Goal: Transaction & Acquisition: Download file/media

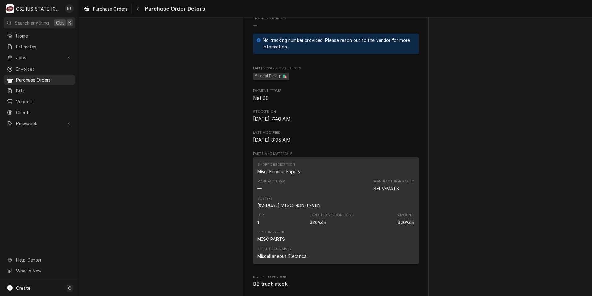
scroll to position [372, 0]
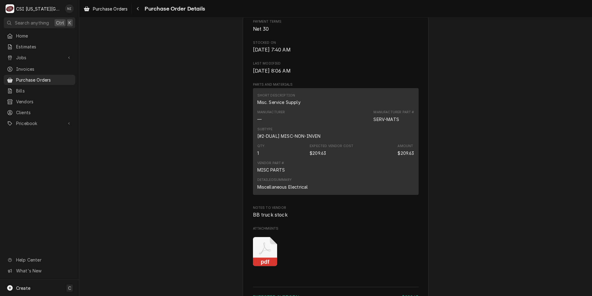
click at [266, 266] on icon "Attachments" at bounding box center [265, 251] width 24 height 29
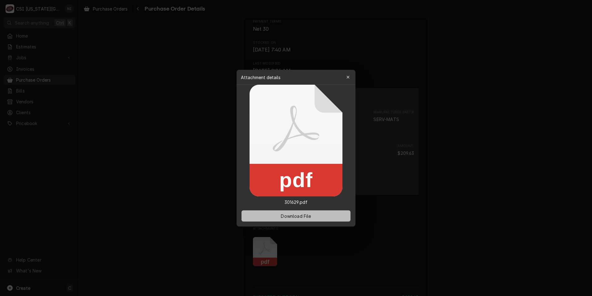
click at [283, 212] on button "Download File" at bounding box center [296, 215] width 109 height 11
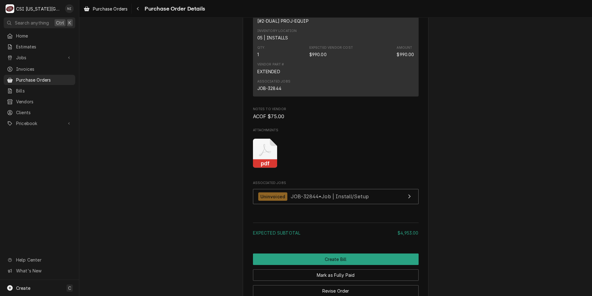
scroll to position [698, 0]
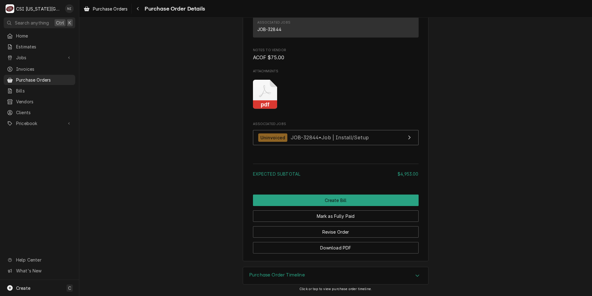
click at [256, 100] on icon "Attachments" at bounding box center [265, 94] width 24 height 29
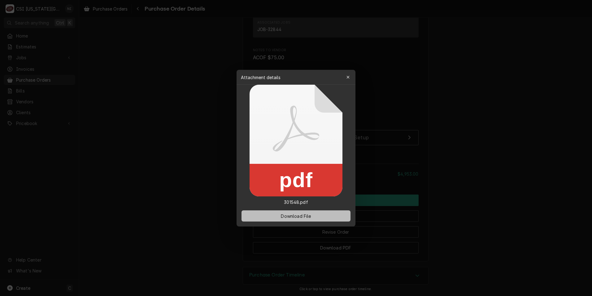
click at [288, 213] on span "Download File" at bounding box center [296, 215] width 33 height 7
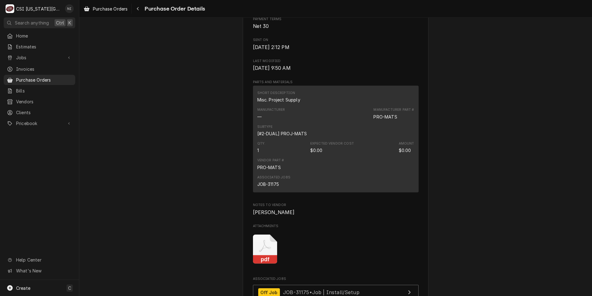
scroll to position [341, 0]
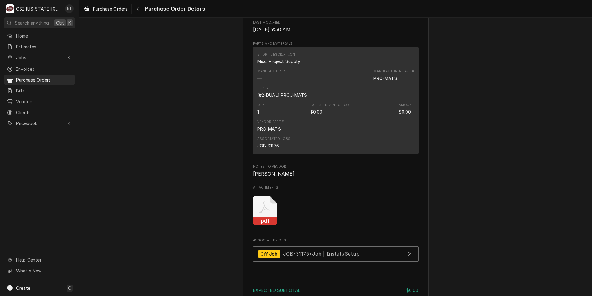
click at [264, 225] on icon "Attachments" at bounding box center [265, 210] width 24 height 29
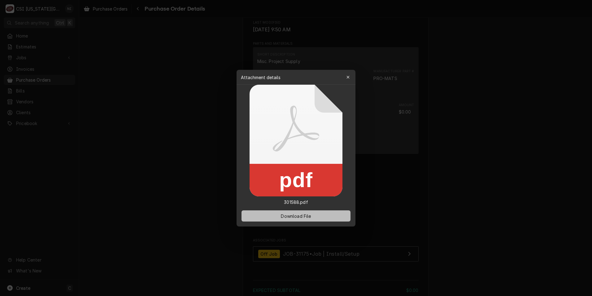
click at [296, 216] on span "Download File" at bounding box center [296, 215] width 33 height 7
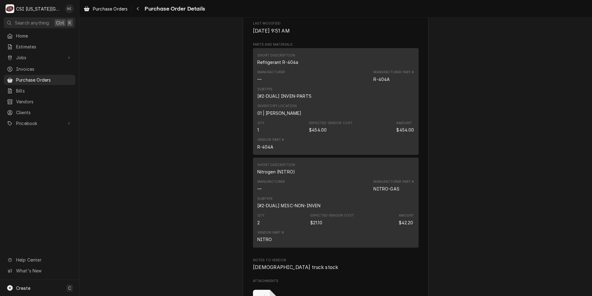
scroll to position [496, 0]
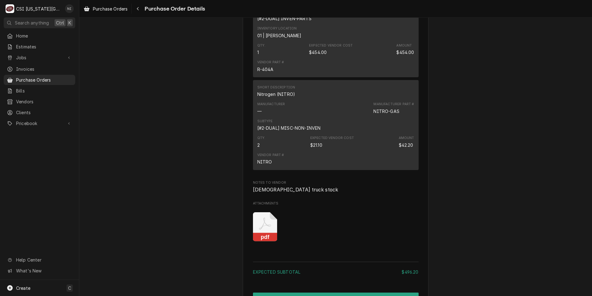
click at [268, 241] on icon "Attachments" at bounding box center [265, 226] width 24 height 29
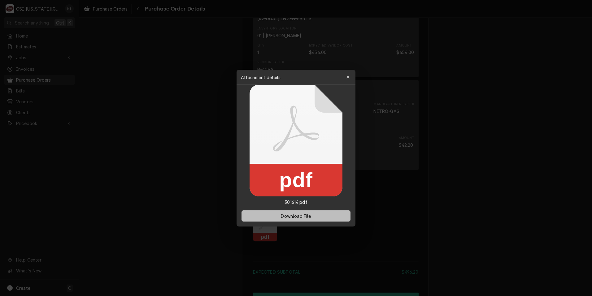
click at [289, 214] on span "Download File" at bounding box center [296, 215] width 33 height 7
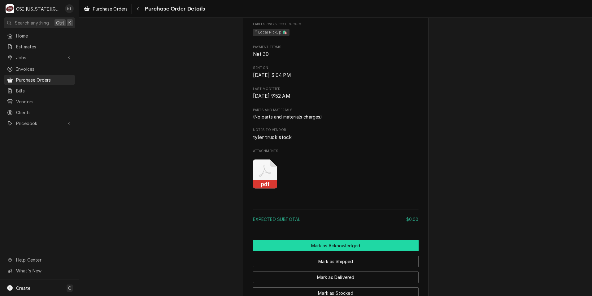
scroll to position [387, 0]
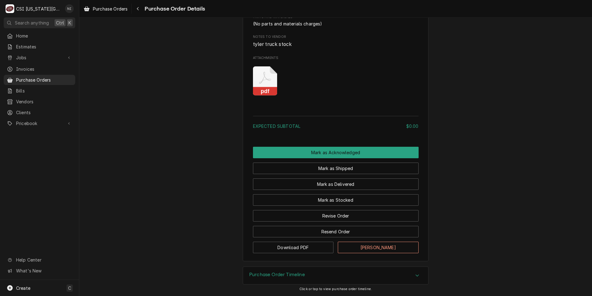
click at [267, 84] on icon "Attachments" at bounding box center [265, 80] width 24 height 29
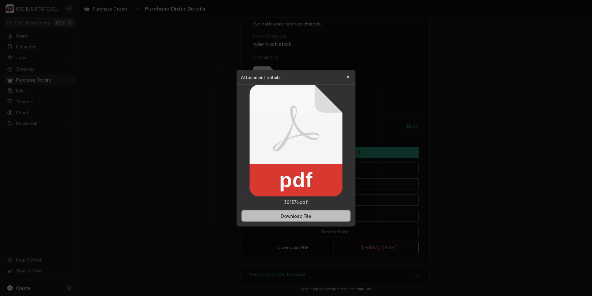
click at [299, 212] on button "Download File" at bounding box center [296, 215] width 109 height 11
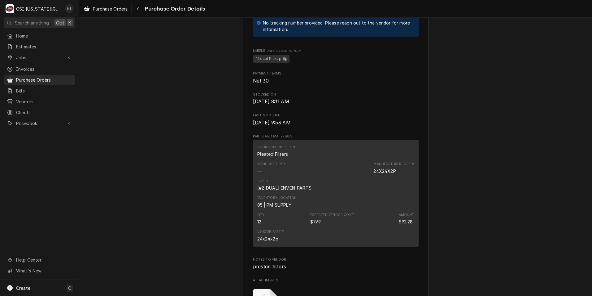
scroll to position [465, 0]
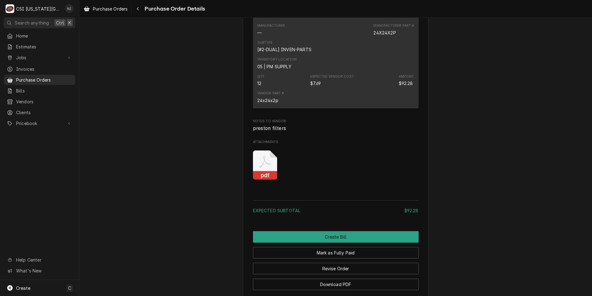
click at [268, 180] on icon "Attachments" at bounding box center [265, 164] width 24 height 29
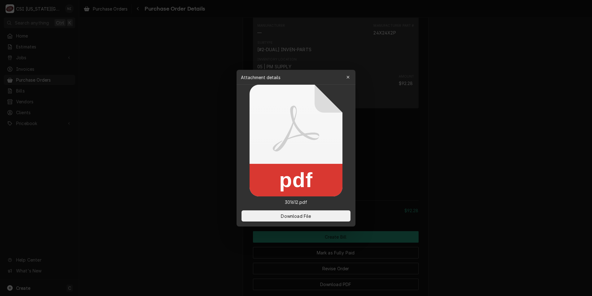
drag, startPoint x: 335, startPoint y: 213, endPoint x: 485, endPoint y: 118, distance: 178.2
click at [335, 213] on button "Download File" at bounding box center [296, 215] width 109 height 11
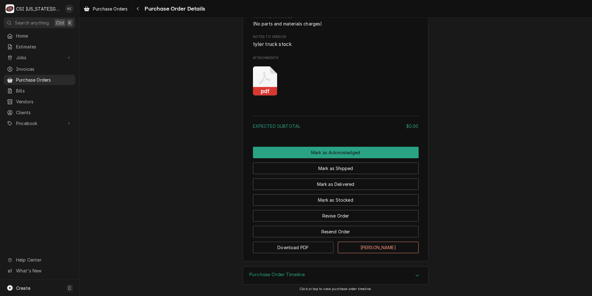
scroll to position [380, 0]
click at [263, 81] on icon "Attachments" at bounding box center [265, 80] width 24 height 29
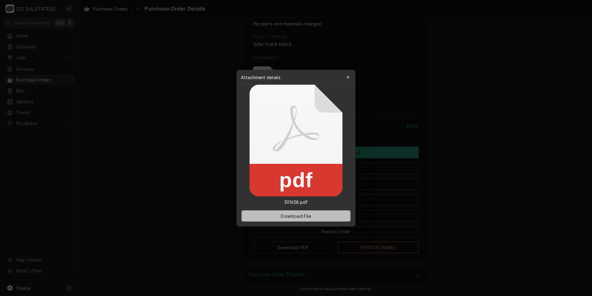
click at [302, 219] on button "Download File" at bounding box center [296, 215] width 109 height 11
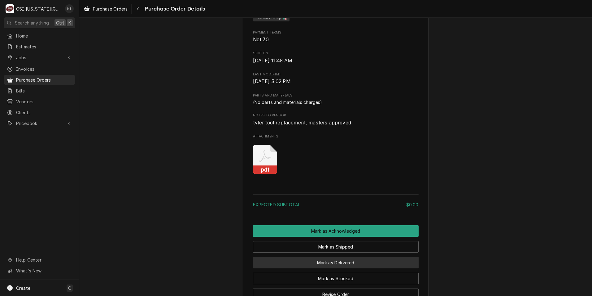
scroll to position [341, 0]
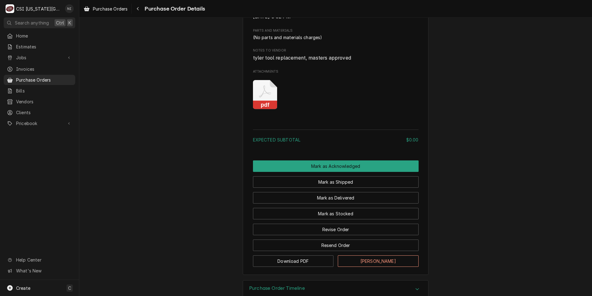
click at [260, 109] on rect "Attachments" at bounding box center [265, 105] width 24 height 9
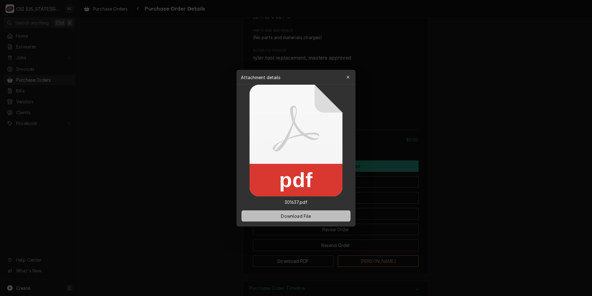
click at [289, 214] on span "Download File" at bounding box center [296, 215] width 33 height 7
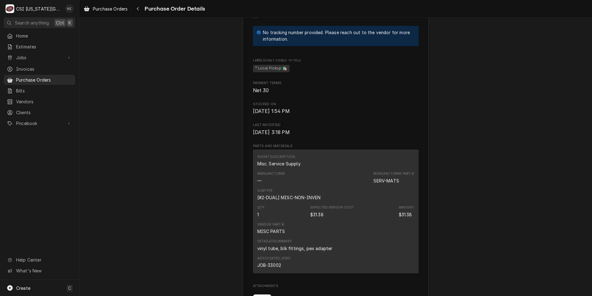
scroll to position [372, 0]
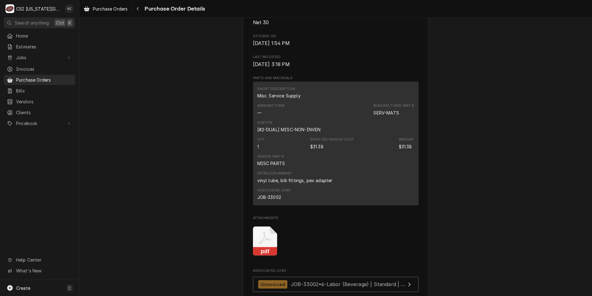
click at [266, 256] on icon "Attachments" at bounding box center [265, 240] width 24 height 29
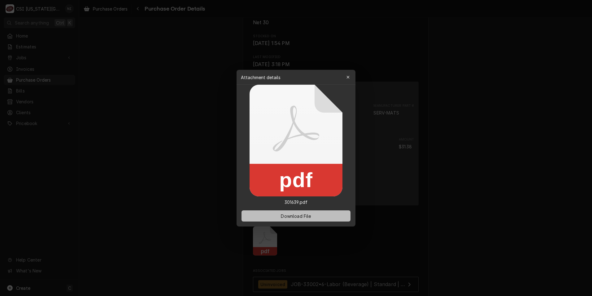
click at [276, 213] on button "Download File" at bounding box center [296, 215] width 109 height 11
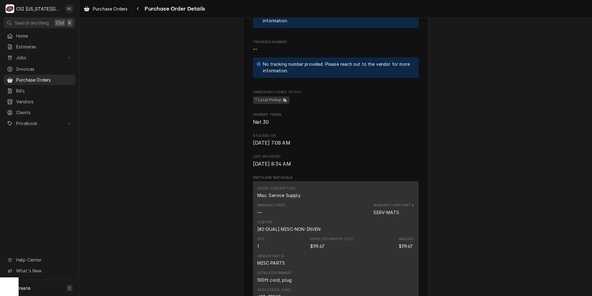
scroll to position [527, 0]
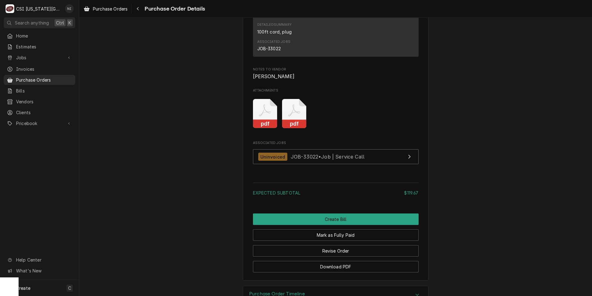
click at [293, 128] on icon "Attachments" at bounding box center [294, 113] width 24 height 29
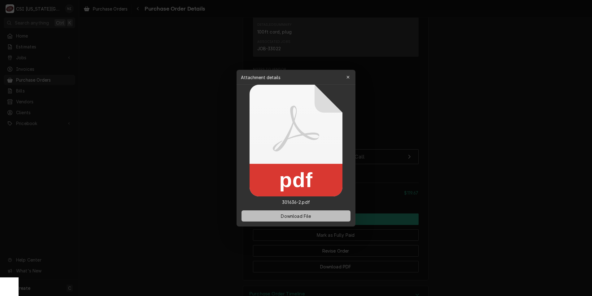
click at [295, 217] on span "Download File" at bounding box center [296, 215] width 33 height 7
click at [348, 75] on icon "button" at bounding box center [348, 77] width 3 height 4
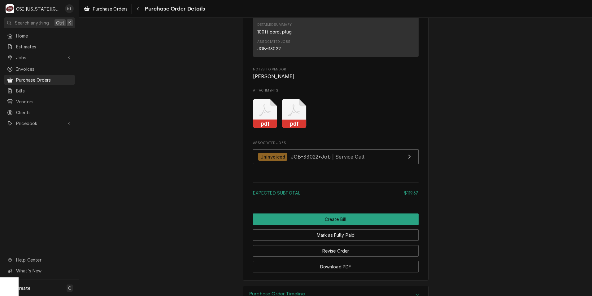
click at [266, 128] on icon "Attachments" at bounding box center [265, 113] width 24 height 29
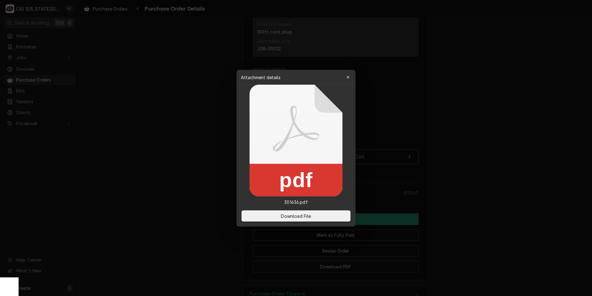
click at [299, 221] on div "Download File" at bounding box center [296, 215] width 119 height 21
click at [299, 217] on span "Download File" at bounding box center [296, 215] width 33 height 7
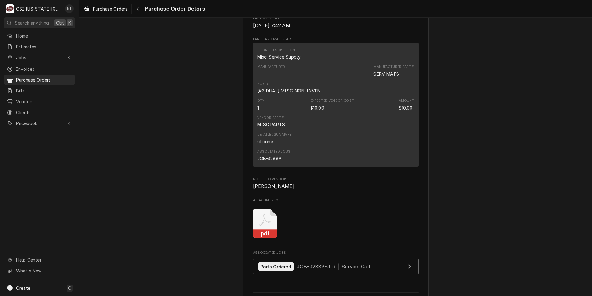
scroll to position [527, 0]
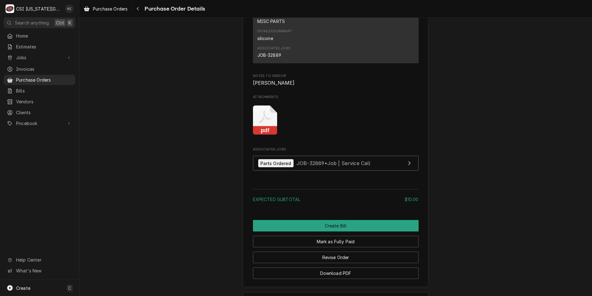
click at [267, 135] on icon "Attachments" at bounding box center [265, 119] width 24 height 29
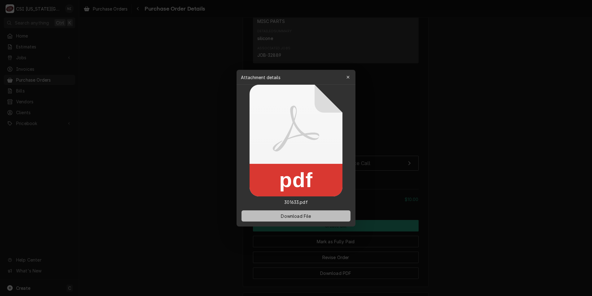
click at [297, 217] on span "Download File" at bounding box center [296, 215] width 33 height 7
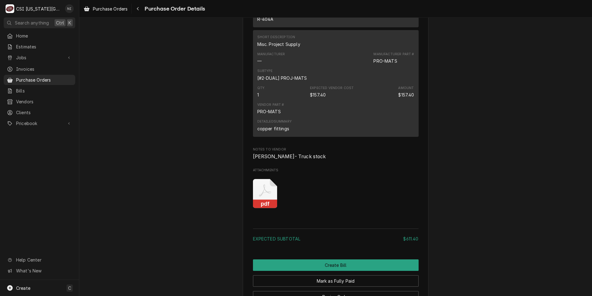
scroll to position [607, 0]
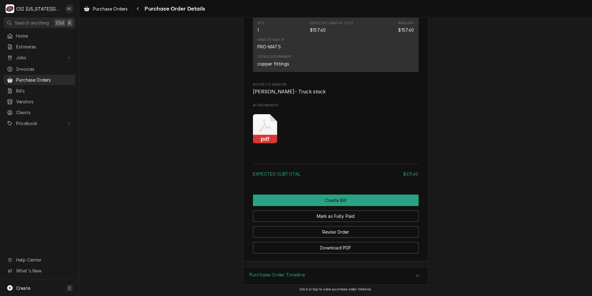
click at [265, 125] on icon "Attachments" at bounding box center [265, 128] width 24 height 29
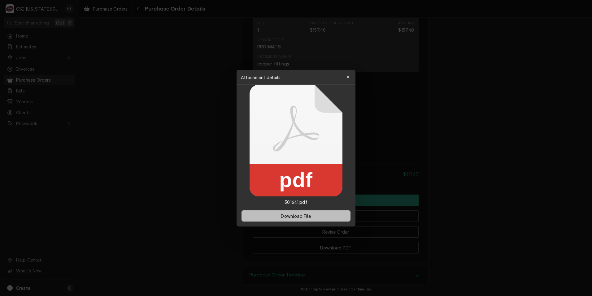
click at [300, 215] on span "Download File" at bounding box center [296, 215] width 33 height 7
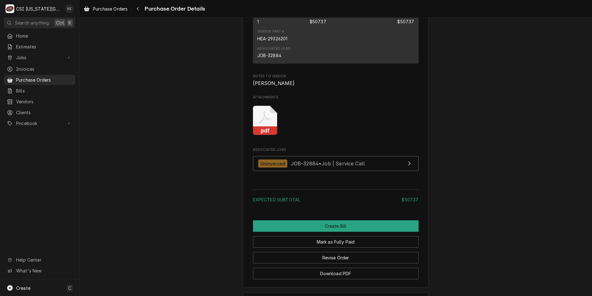
scroll to position [572, 0]
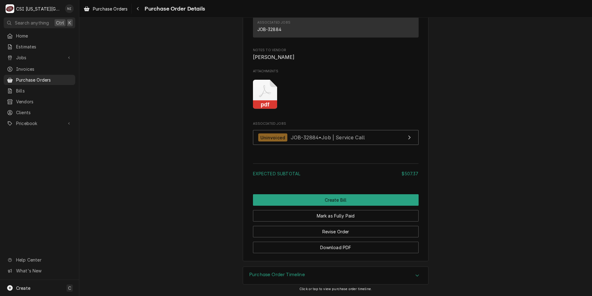
click at [262, 96] on icon "Attachments" at bounding box center [265, 94] width 24 height 29
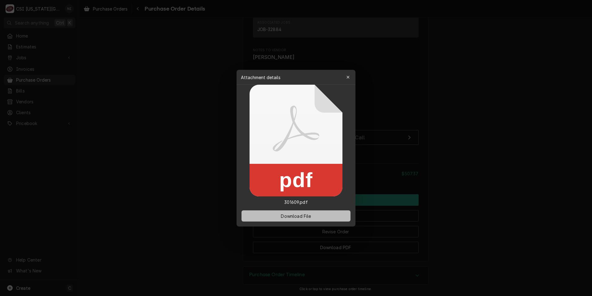
click at [304, 213] on span "Download File" at bounding box center [296, 215] width 33 height 7
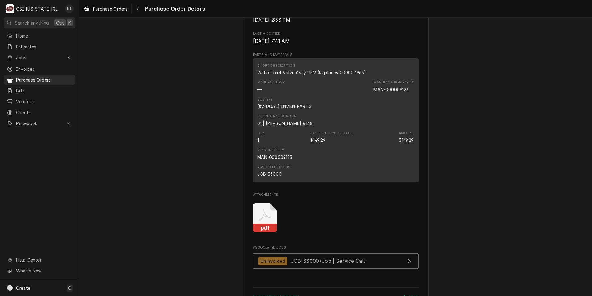
scroll to position [551, 0]
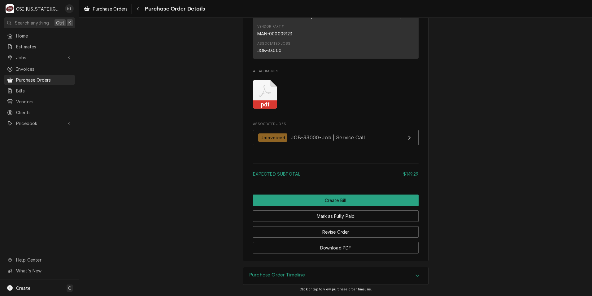
click at [268, 97] on icon "Attachments" at bounding box center [265, 94] width 24 height 29
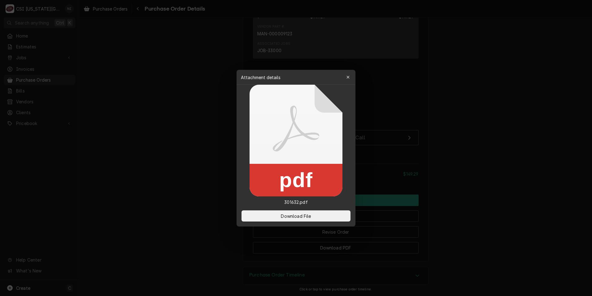
drag, startPoint x: 286, startPoint y: 216, endPoint x: 8, endPoint y: 92, distance: 304.2
click at [280, 213] on span "Download File" at bounding box center [296, 215] width 33 height 7
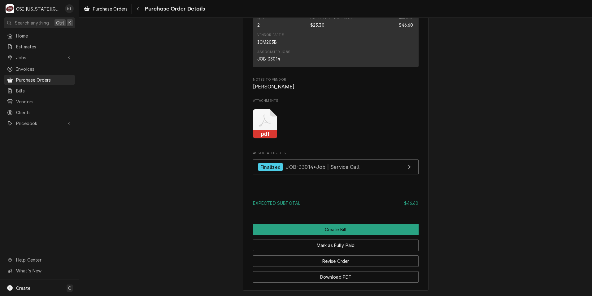
scroll to position [572, 0]
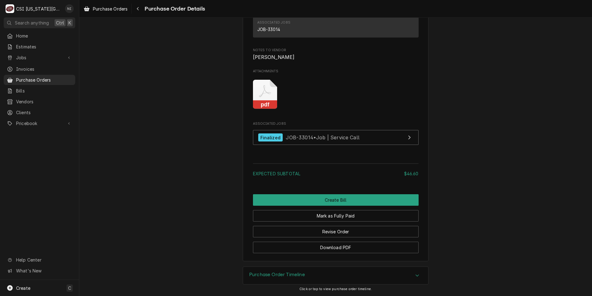
click at [264, 98] on icon "Attachments" at bounding box center [265, 94] width 24 height 29
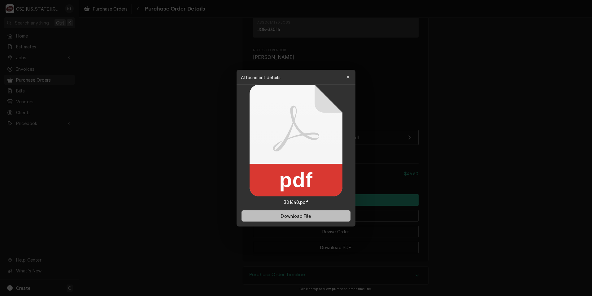
drag, startPoint x: 293, startPoint y: 213, endPoint x: 274, endPoint y: 211, distance: 19.2
click at [292, 213] on span "Download File" at bounding box center [296, 215] width 33 height 7
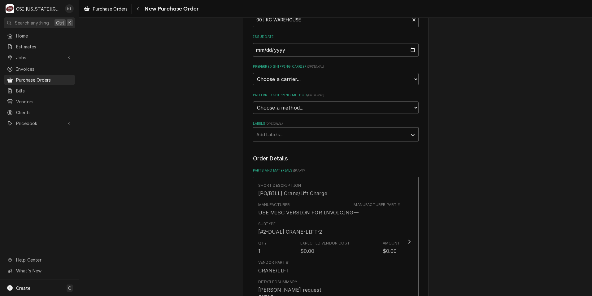
scroll to position [49, 0]
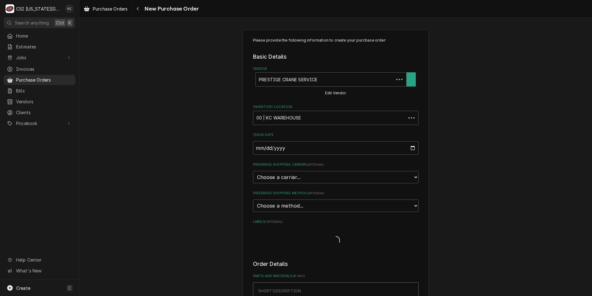
type textarea "x"
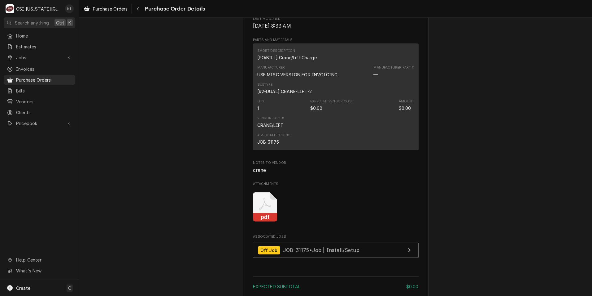
scroll to position [341, 0]
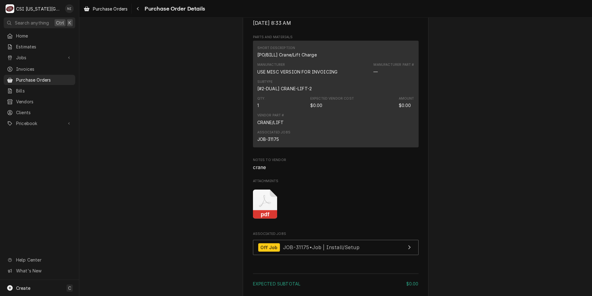
click at [268, 207] on icon "Attachments" at bounding box center [265, 201] width 12 height 12
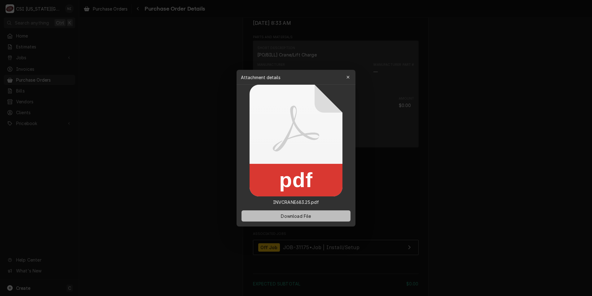
click at [280, 213] on span "Download File" at bounding box center [296, 215] width 33 height 7
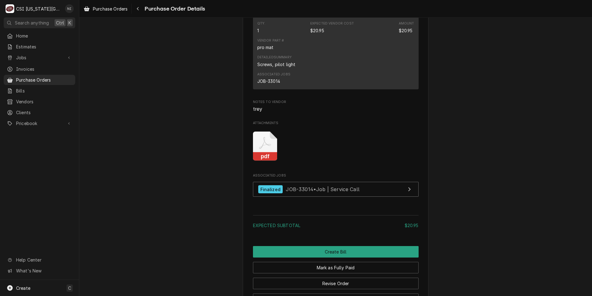
scroll to position [527, 0]
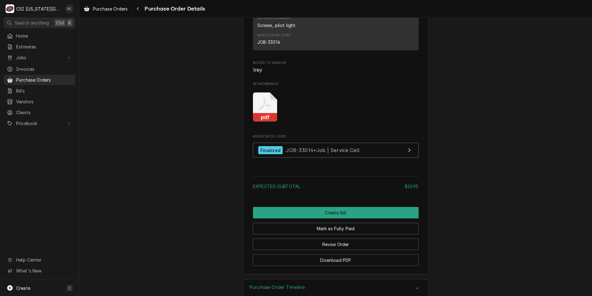
click at [260, 122] on icon "Attachments" at bounding box center [265, 106] width 24 height 29
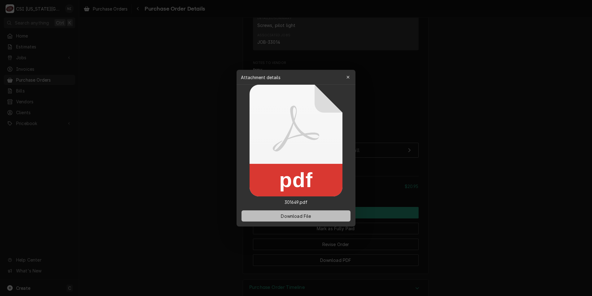
click at [296, 219] on button "Download File" at bounding box center [296, 215] width 109 height 11
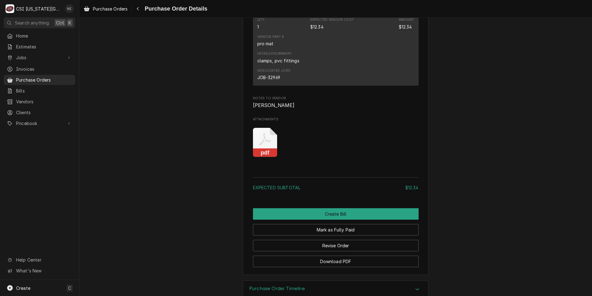
scroll to position [531, 0]
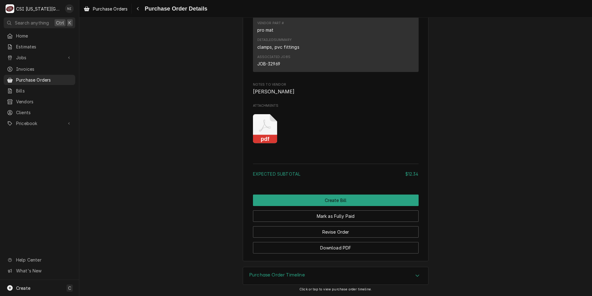
click at [254, 115] on icon "Attachments" at bounding box center [265, 128] width 24 height 29
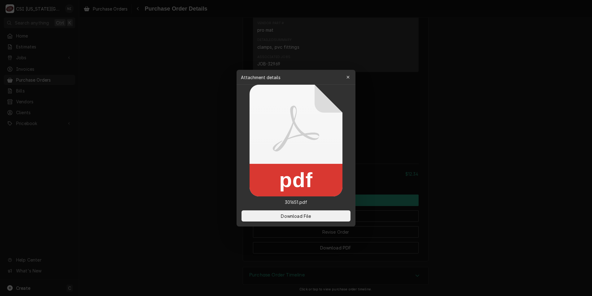
click at [283, 213] on span "Download File" at bounding box center [296, 215] width 33 height 7
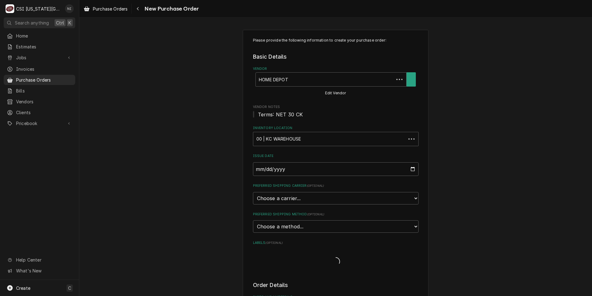
type textarea "x"
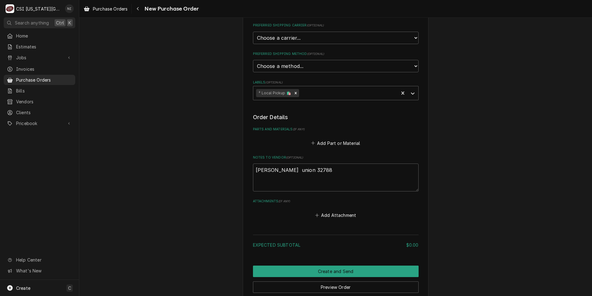
scroll to position [154, 0]
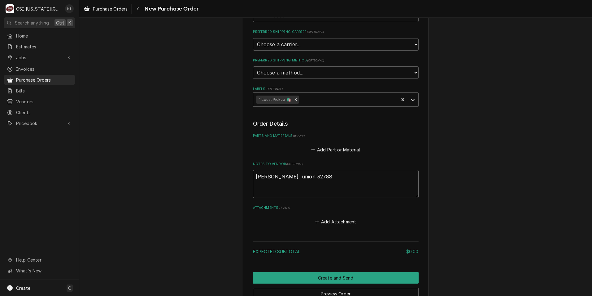
click at [312, 177] on textarea "[PERSON_NAME] union 32788" at bounding box center [336, 184] width 166 height 28
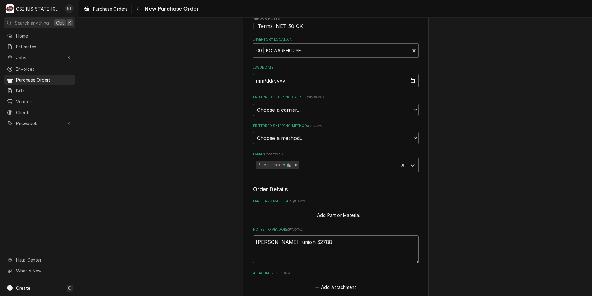
scroll to position [0, 0]
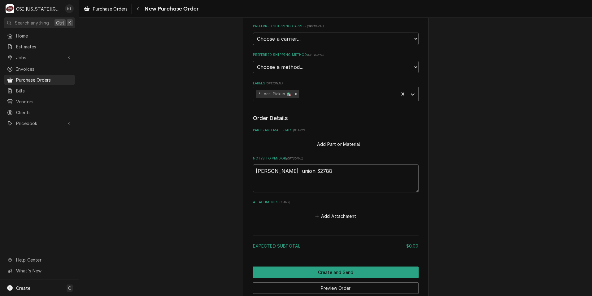
scroll to position [186, 0]
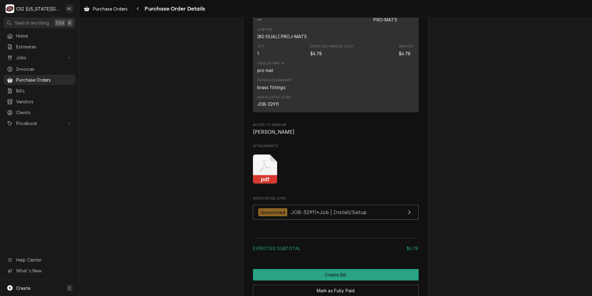
scroll to position [558, 0]
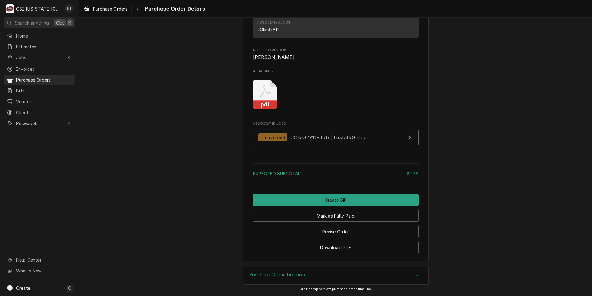
click at [253, 101] on icon "Attachments" at bounding box center [265, 94] width 24 height 29
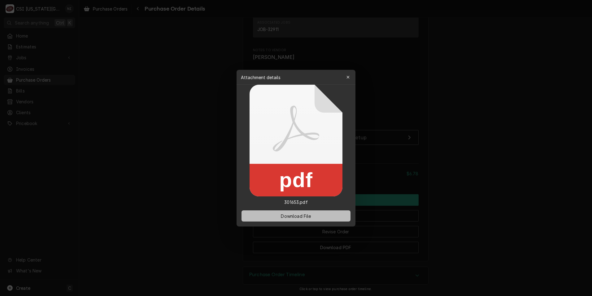
drag, startPoint x: 293, startPoint y: 214, endPoint x: 288, endPoint y: 214, distance: 5.3
click at [288, 214] on span "Download File" at bounding box center [296, 215] width 33 height 7
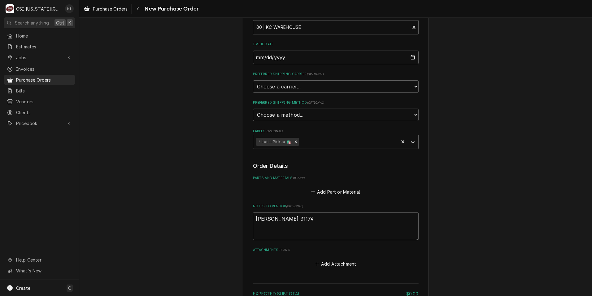
scroll to position [216, 0]
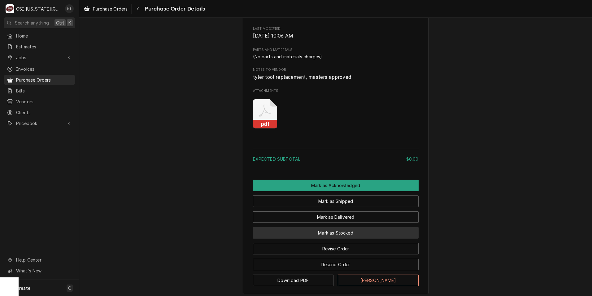
scroll to position [380, 0]
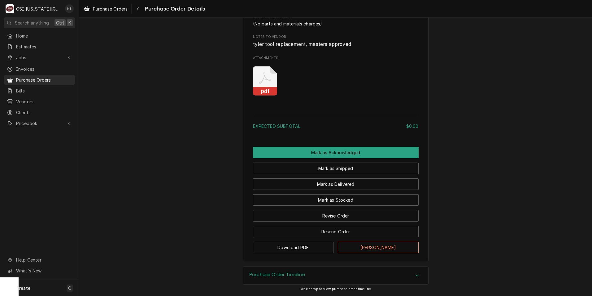
click at [265, 83] on icon "Attachments" at bounding box center [265, 80] width 24 height 29
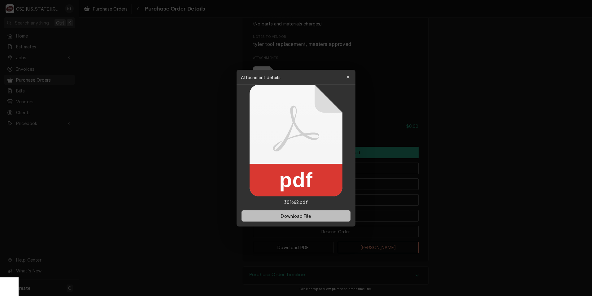
click at [309, 217] on span "Download File" at bounding box center [296, 215] width 33 height 7
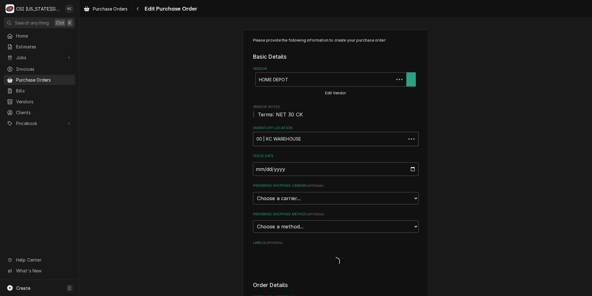
type textarea "x"
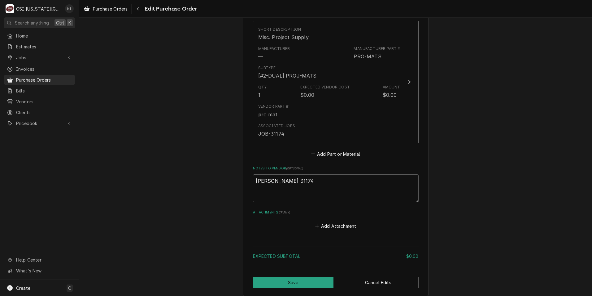
scroll to position [217, 0]
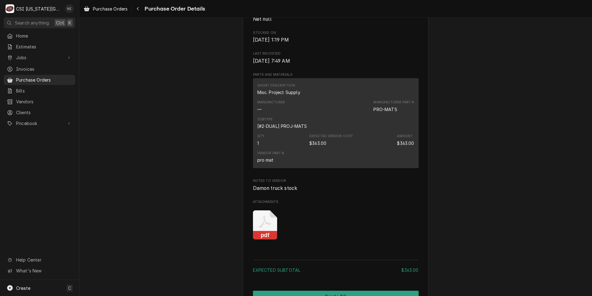
scroll to position [434, 0]
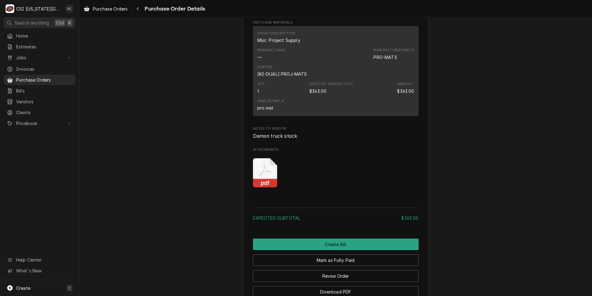
click at [268, 187] on icon "Attachments" at bounding box center [265, 172] width 24 height 29
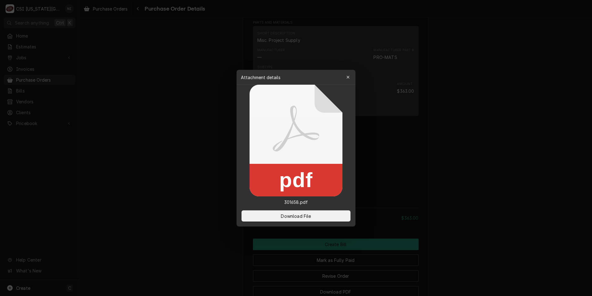
click at [279, 217] on button "Download File" at bounding box center [296, 215] width 109 height 11
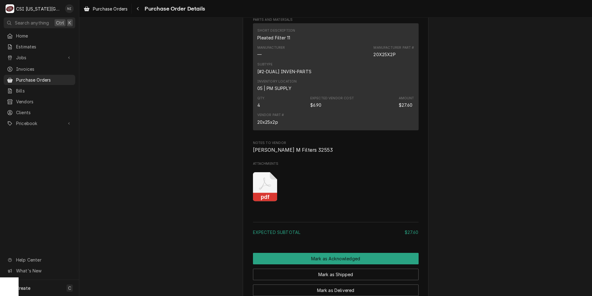
scroll to position [372, 0]
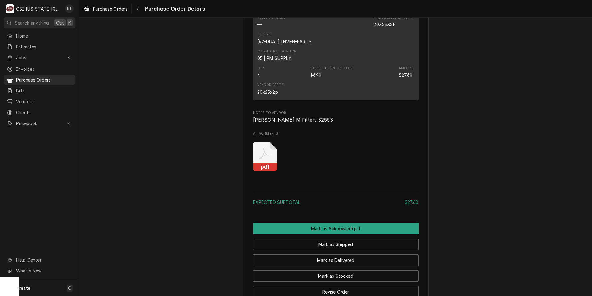
click at [265, 171] on rect "Attachments" at bounding box center [265, 167] width 24 height 9
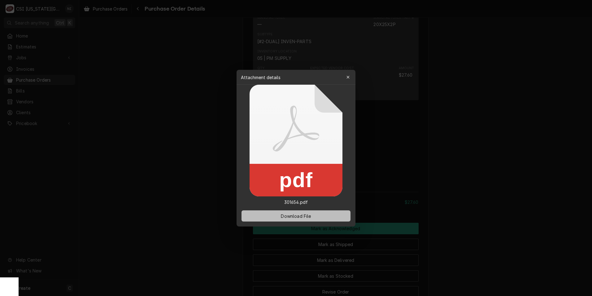
click at [304, 218] on span "Download File" at bounding box center [296, 215] width 33 height 7
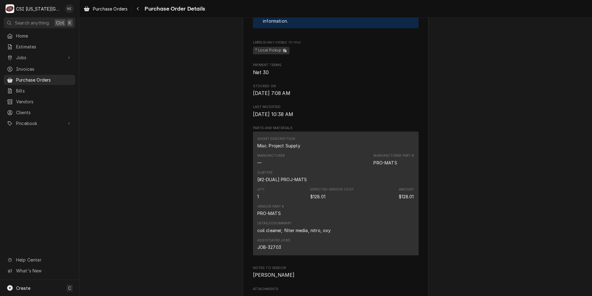
scroll to position [403, 0]
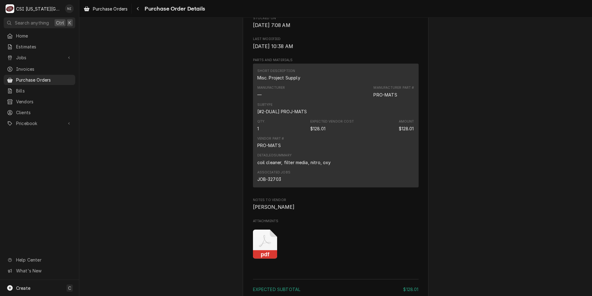
click at [266, 247] on icon "Attachments" at bounding box center [265, 241] width 12 height 12
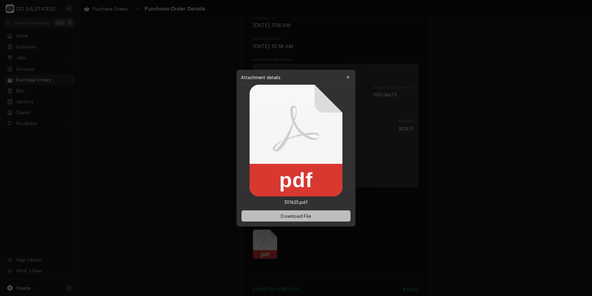
drag, startPoint x: 278, startPoint y: 215, endPoint x: 10, endPoint y: 118, distance: 285.1
click at [272, 213] on button "Download File" at bounding box center [296, 215] width 109 height 11
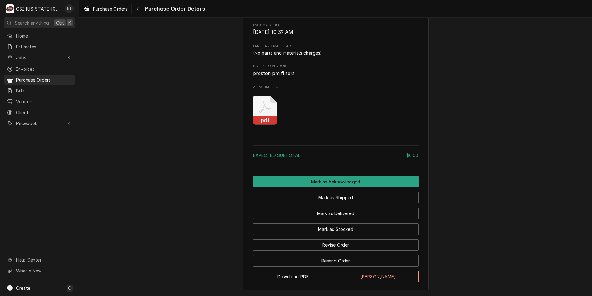
scroll to position [387, 0]
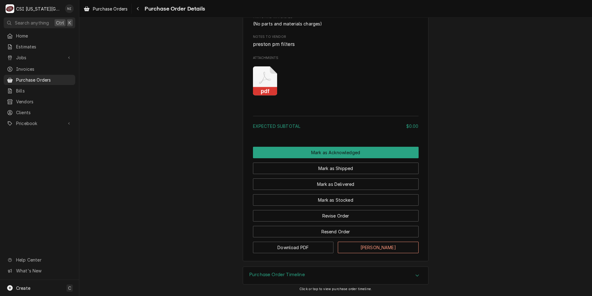
click at [259, 82] on icon "Attachments" at bounding box center [265, 78] width 12 height 12
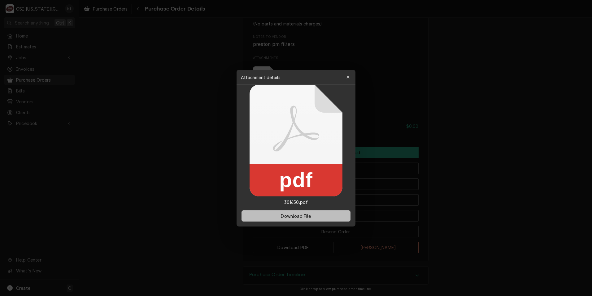
click at [291, 218] on span "Download File" at bounding box center [296, 215] width 33 height 7
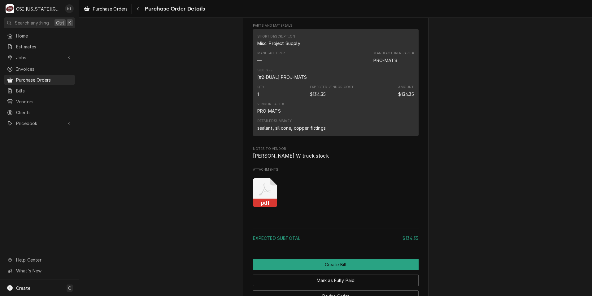
scroll to position [465, 0]
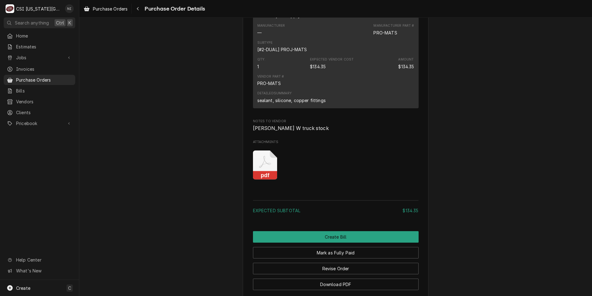
click at [253, 180] on icon "Attachments" at bounding box center [265, 164] width 24 height 29
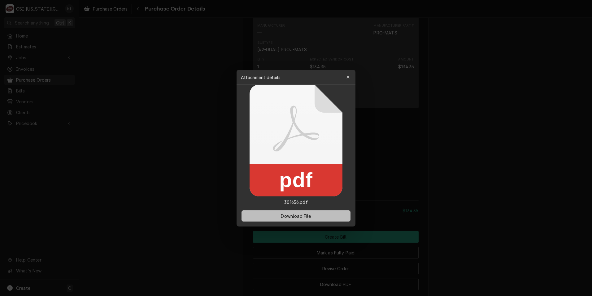
click at [282, 218] on span "Download File" at bounding box center [296, 215] width 33 height 7
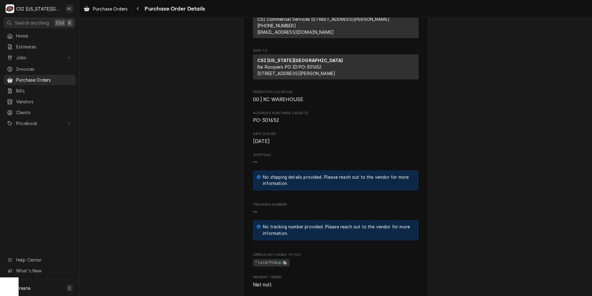
scroll to position [93, 0]
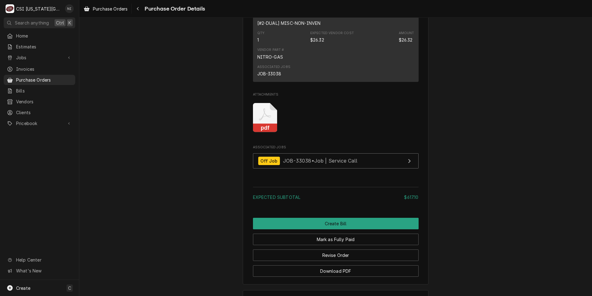
scroll to position [786, 0]
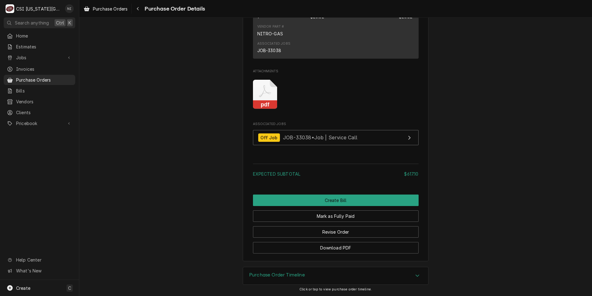
click at [263, 86] on icon "Attachments" at bounding box center [265, 91] width 12 height 12
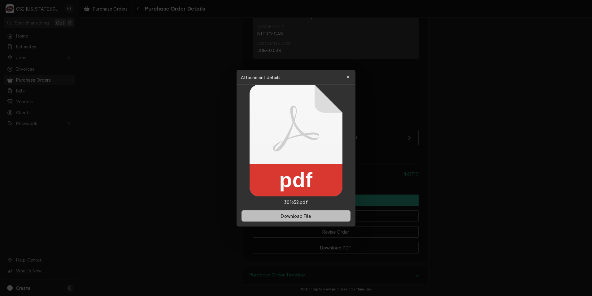
click at [298, 218] on span "Download File" at bounding box center [296, 215] width 33 height 7
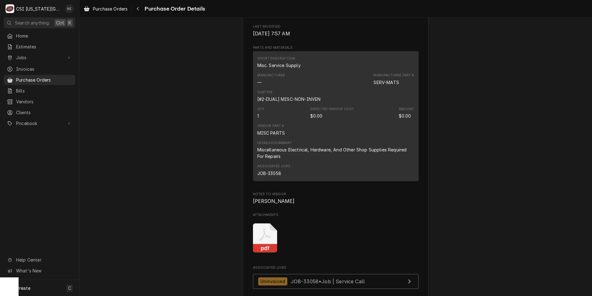
scroll to position [434, 0]
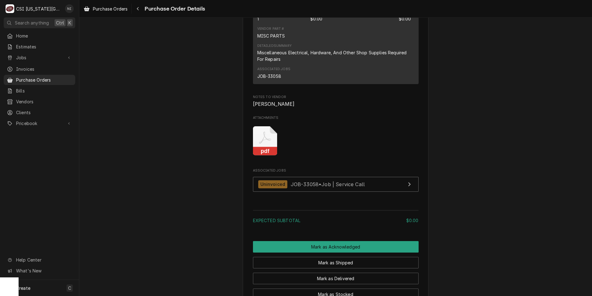
click at [260, 156] on icon "Attachments" at bounding box center [265, 140] width 24 height 29
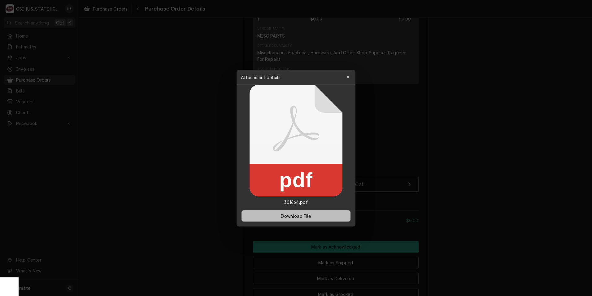
drag, startPoint x: 283, startPoint y: 214, endPoint x: 70, endPoint y: 145, distance: 223.1
click at [282, 213] on span "Download File" at bounding box center [296, 215] width 33 height 7
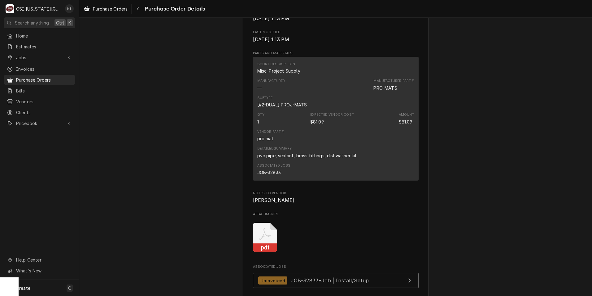
scroll to position [465, 0]
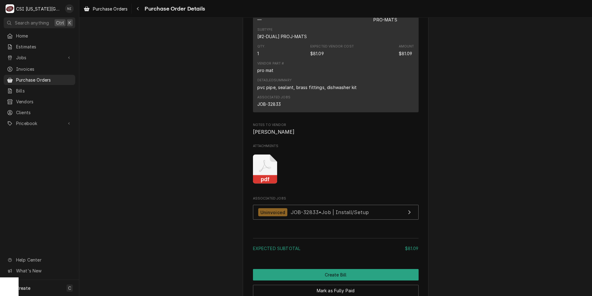
click at [267, 184] on icon "Attachments" at bounding box center [265, 168] width 24 height 29
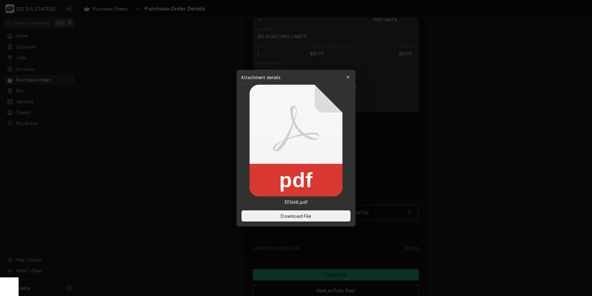
drag, startPoint x: 281, startPoint y: 217, endPoint x: 15, endPoint y: 138, distance: 277.6
click at [281, 217] on span "Download File" at bounding box center [296, 215] width 33 height 7
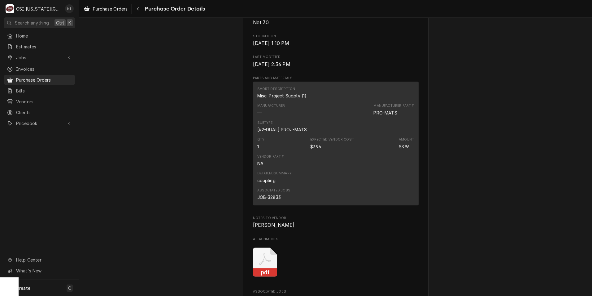
scroll to position [496, 0]
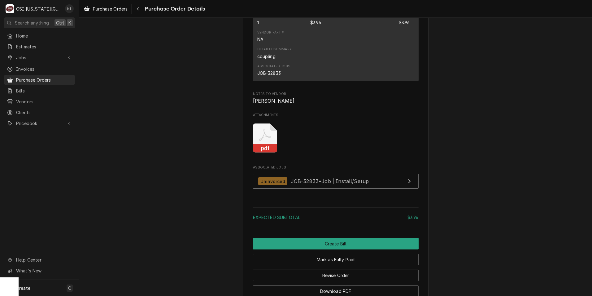
click at [267, 153] on icon "Attachments" at bounding box center [265, 137] width 24 height 29
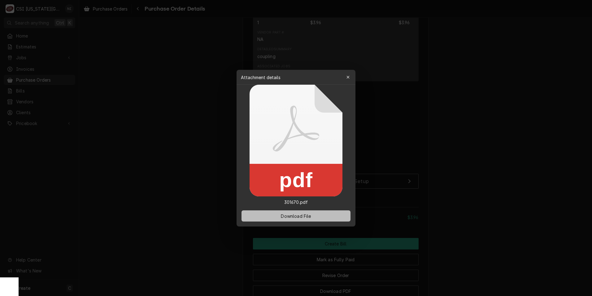
click at [306, 213] on span "Download File" at bounding box center [296, 215] width 33 height 7
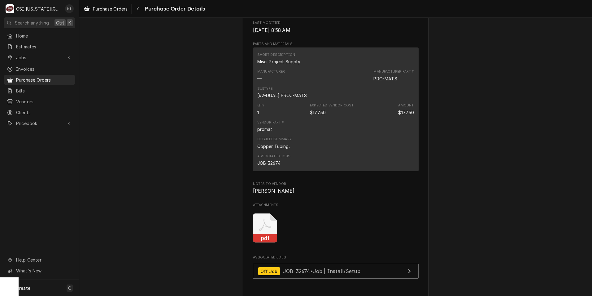
scroll to position [465, 0]
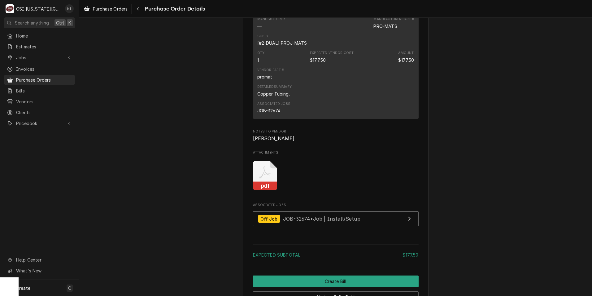
click at [262, 178] on icon "Attachments" at bounding box center [265, 172] width 12 height 12
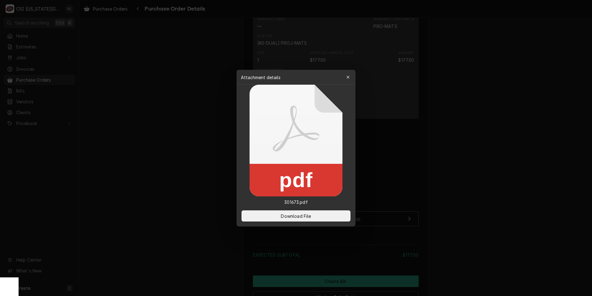
drag, startPoint x: 308, startPoint y: 215, endPoint x: 102, endPoint y: 135, distance: 220.7
click at [302, 213] on span "Download File" at bounding box center [296, 215] width 33 height 7
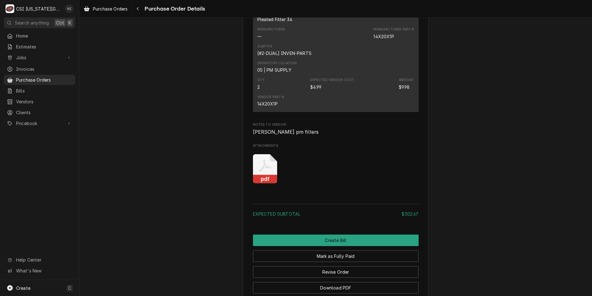
scroll to position [929, 0]
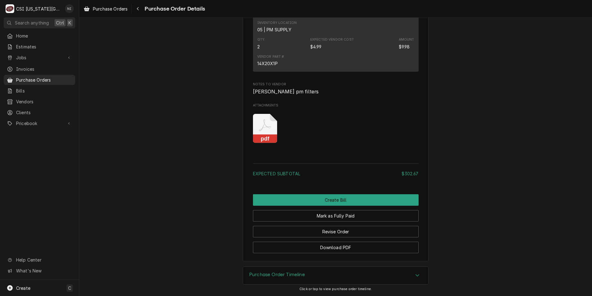
click at [265, 143] on icon "Attachments" at bounding box center [265, 128] width 24 height 29
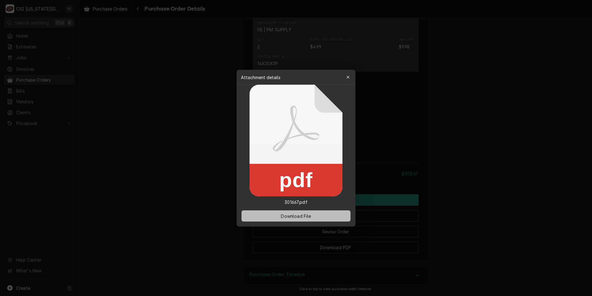
click at [292, 214] on span "Download File" at bounding box center [296, 215] width 33 height 7
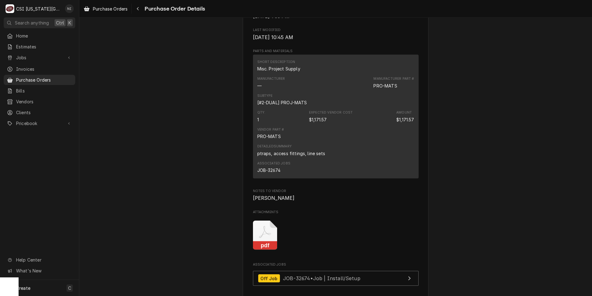
scroll to position [465, 0]
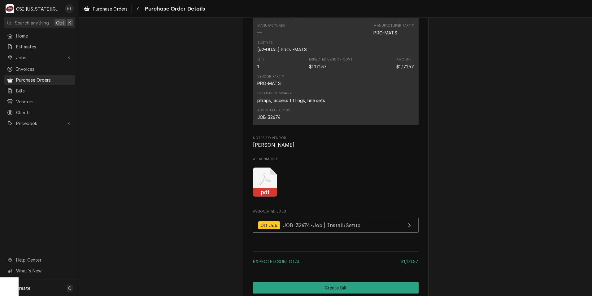
click at [264, 197] on rect "Attachments" at bounding box center [265, 192] width 24 height 9
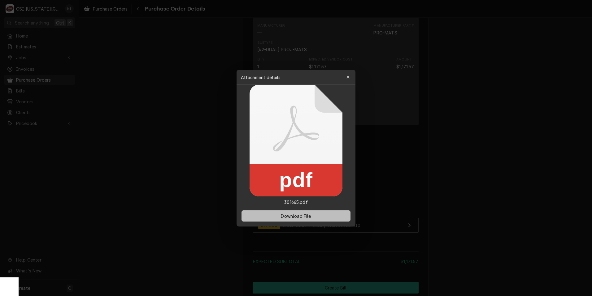
click at [278, 214] on button "Download File" at bounding box center [296, 215] width 109 height 11
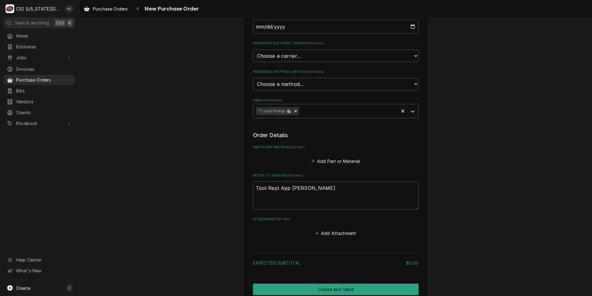
scroll to position [216, 0]
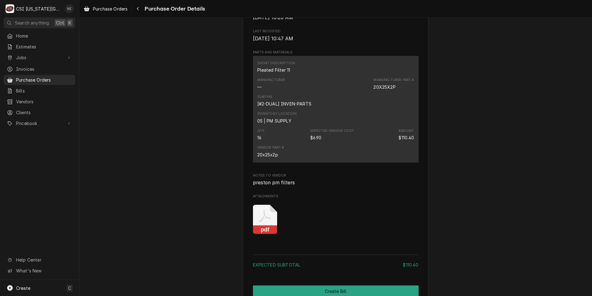
scroll to position [521, 0]
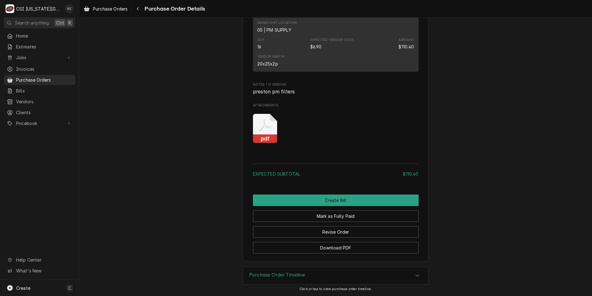
click at [269, 130] on icon "Attachments" at bounding box center [265, 128] width 24 height 29
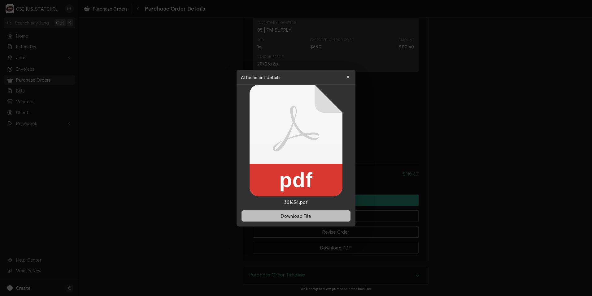
click at [287, 219] on button "Download File" at bounding box center [296, 215] width 109 height 11
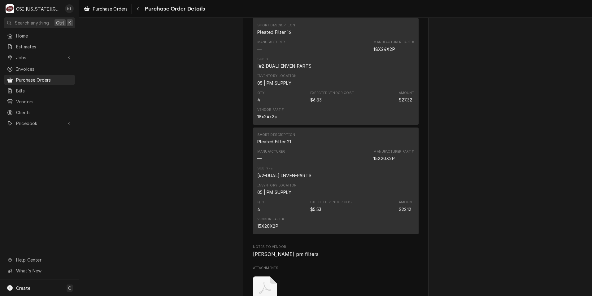
scroll to position [739, 0]
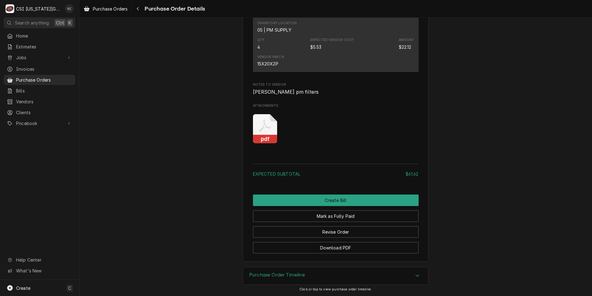
click at [263, 136] on rect "Attachments" at bounding box center [265, 139] width 24 height 9
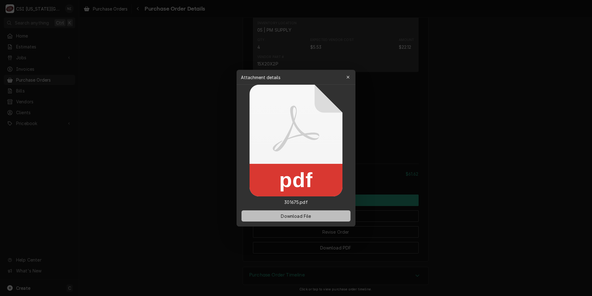
click at [316, 217] on button "Download File" at bounding box center [296, 215] width 109 height 11
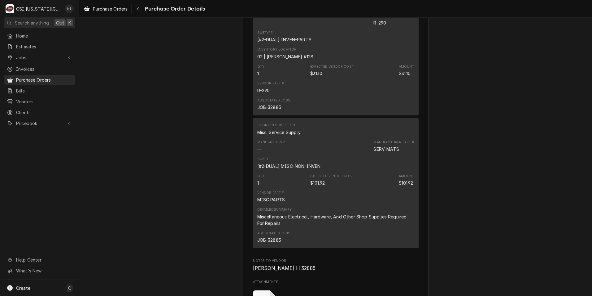
scroll to position [589, 0]
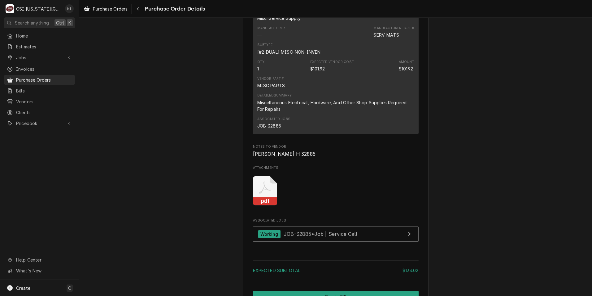
click at [264, 205] on icon "Attachments" at bounding box center [265, 190] width 24 height 29
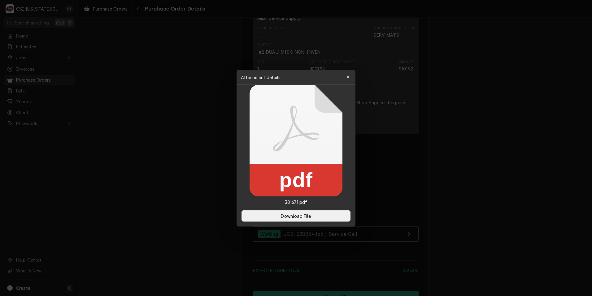
drag, startPoint x: 295, startPoint y: 216, endPoint x: 54, endPoint y: 123, distance: 259.1
click at [286, 213] on span "Download File" at bounding box center [296, 215] width 33 height 7
